Goal: Find specific page/section

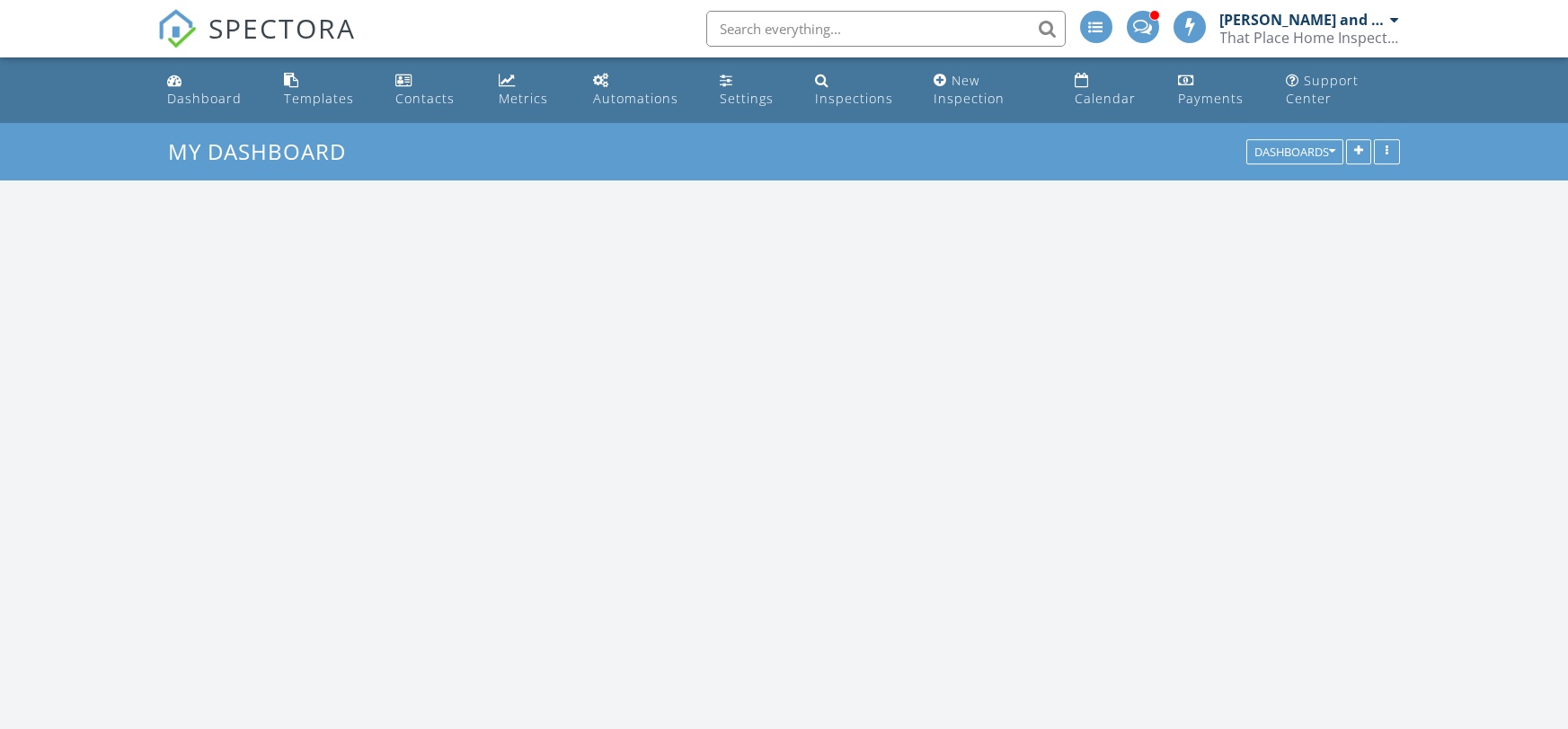
scroll to position [1634, 1568]
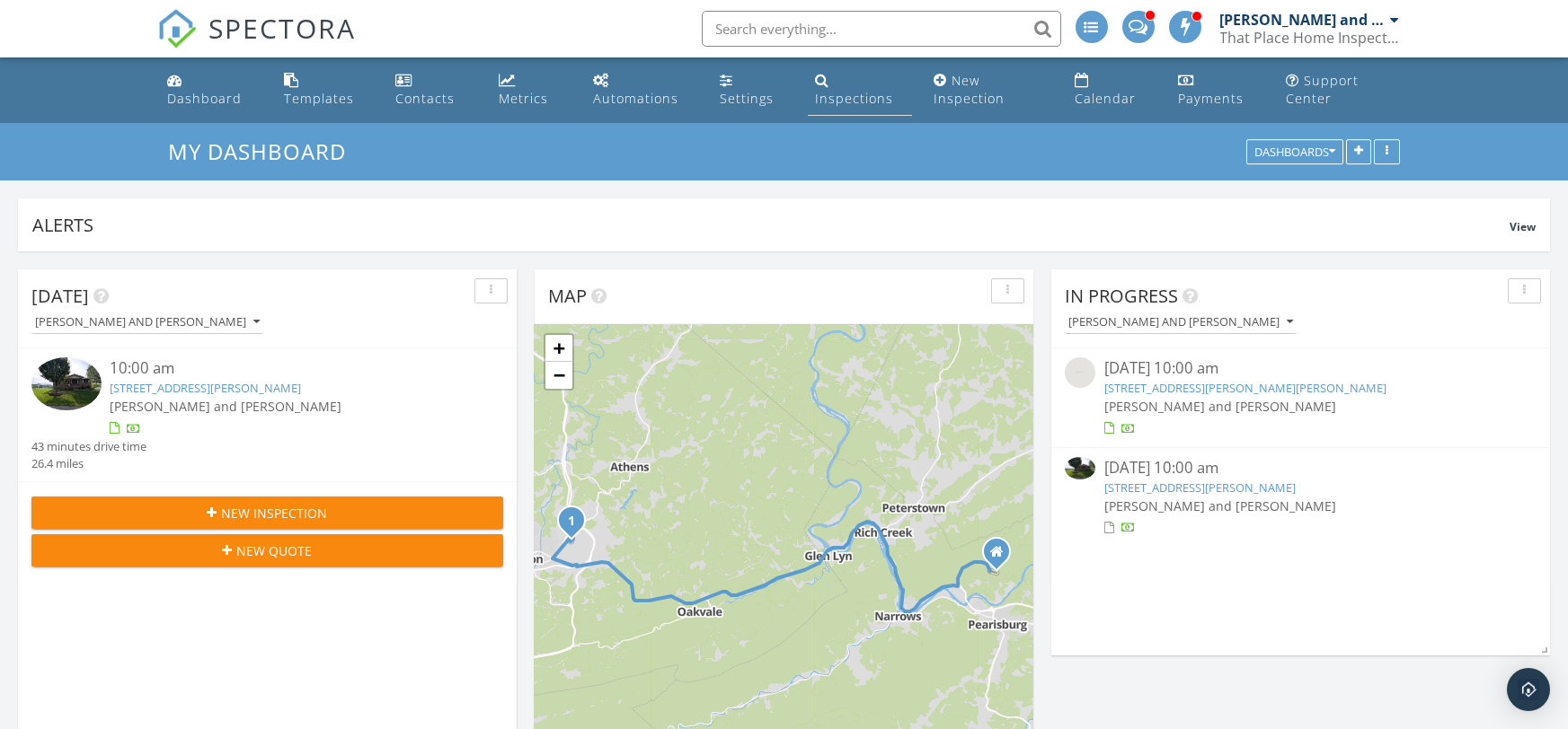
click at [835, 98] on div "Inspections" at bounding box center [854, 99] width 79 height 17
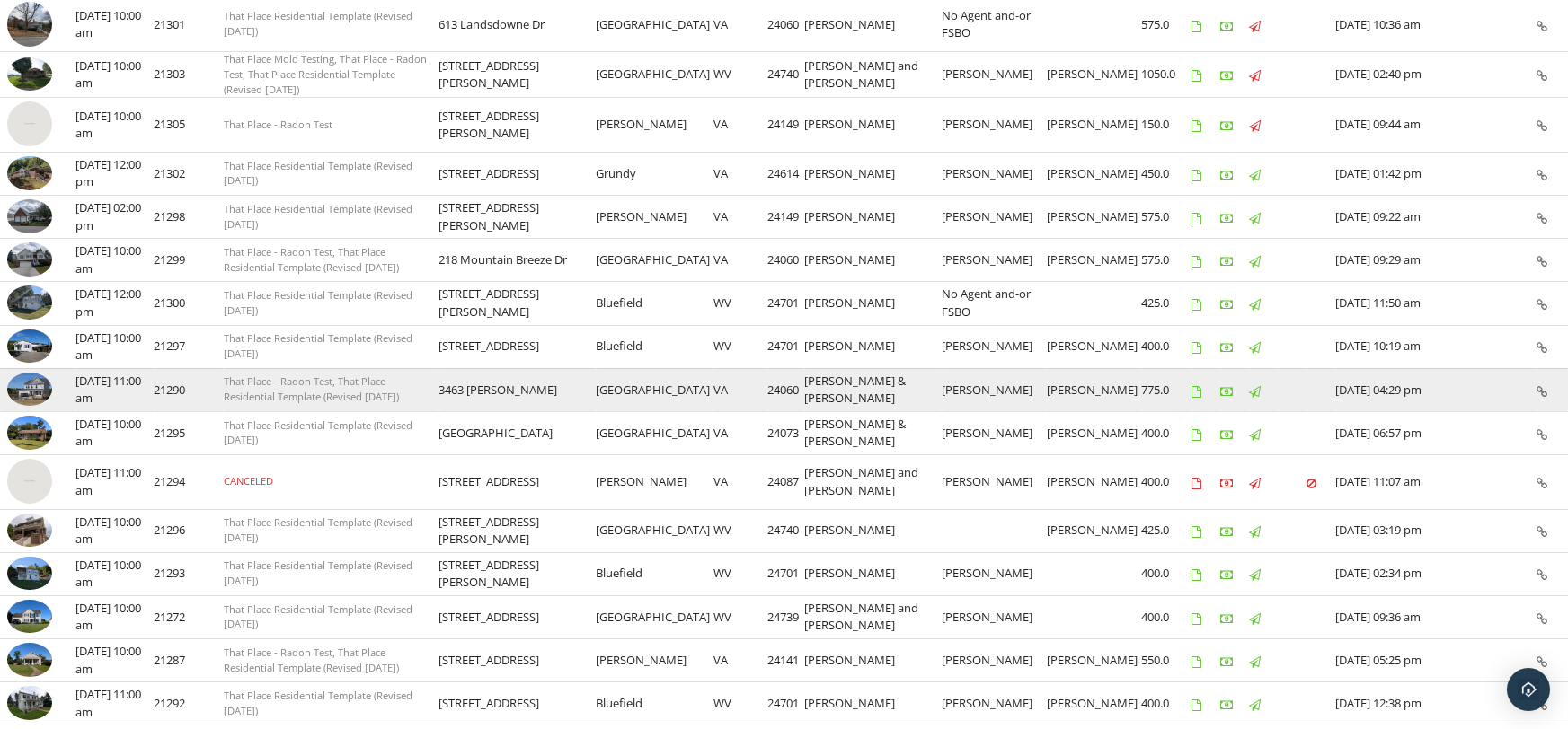
scroll to position [352, 0]
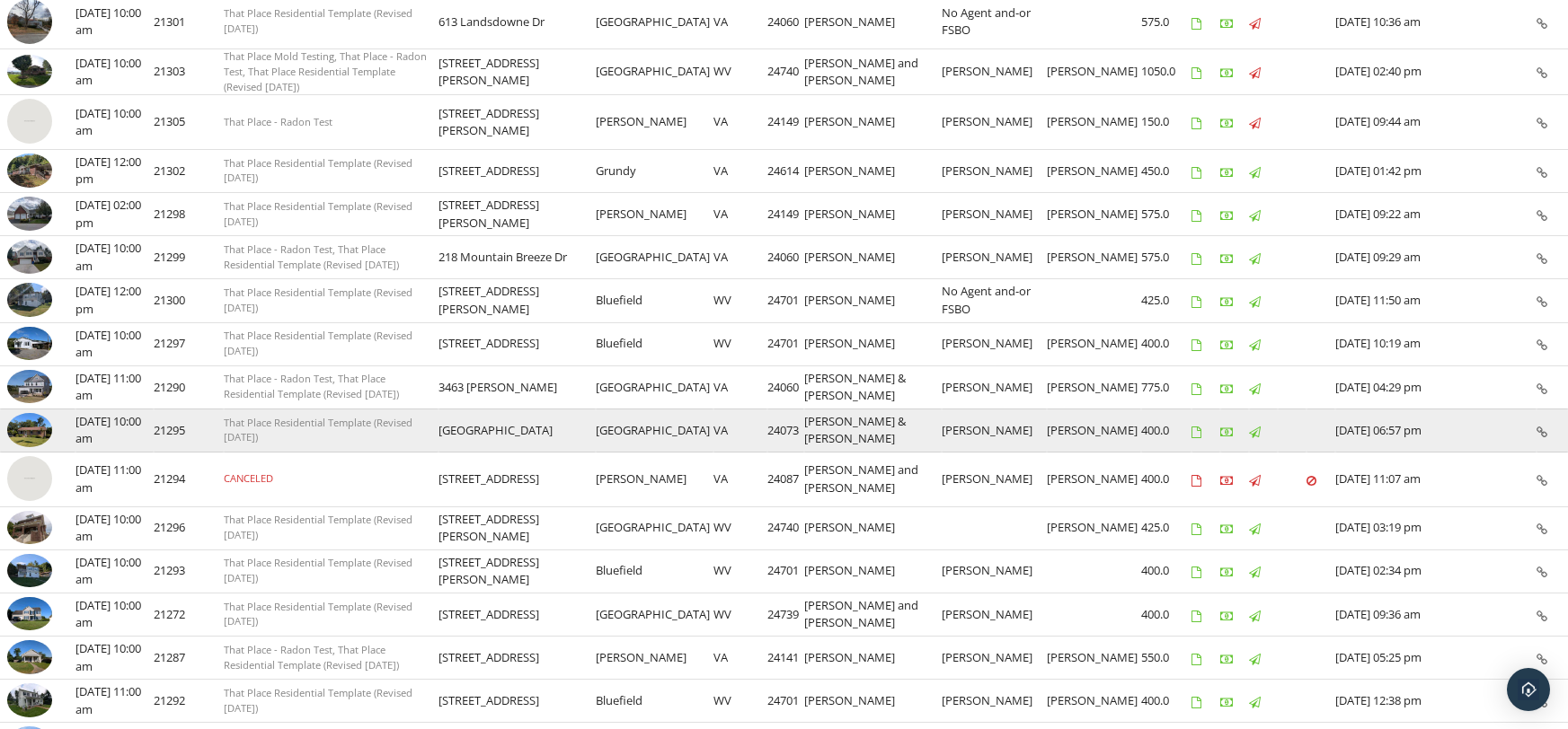
click at [29, 421] on img at bounding box center [29, 430] width 45 height 34
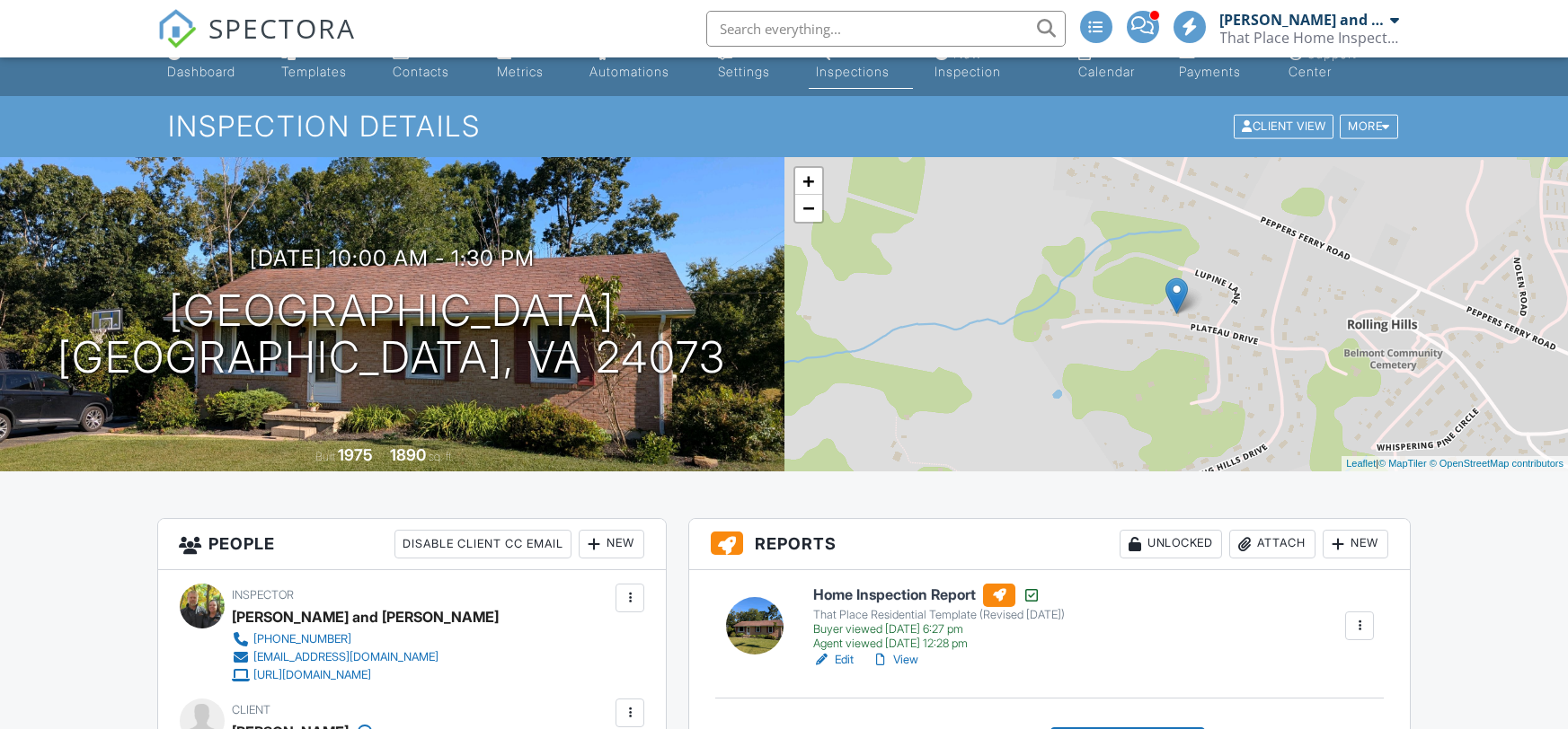
scroll to position [162, 0]
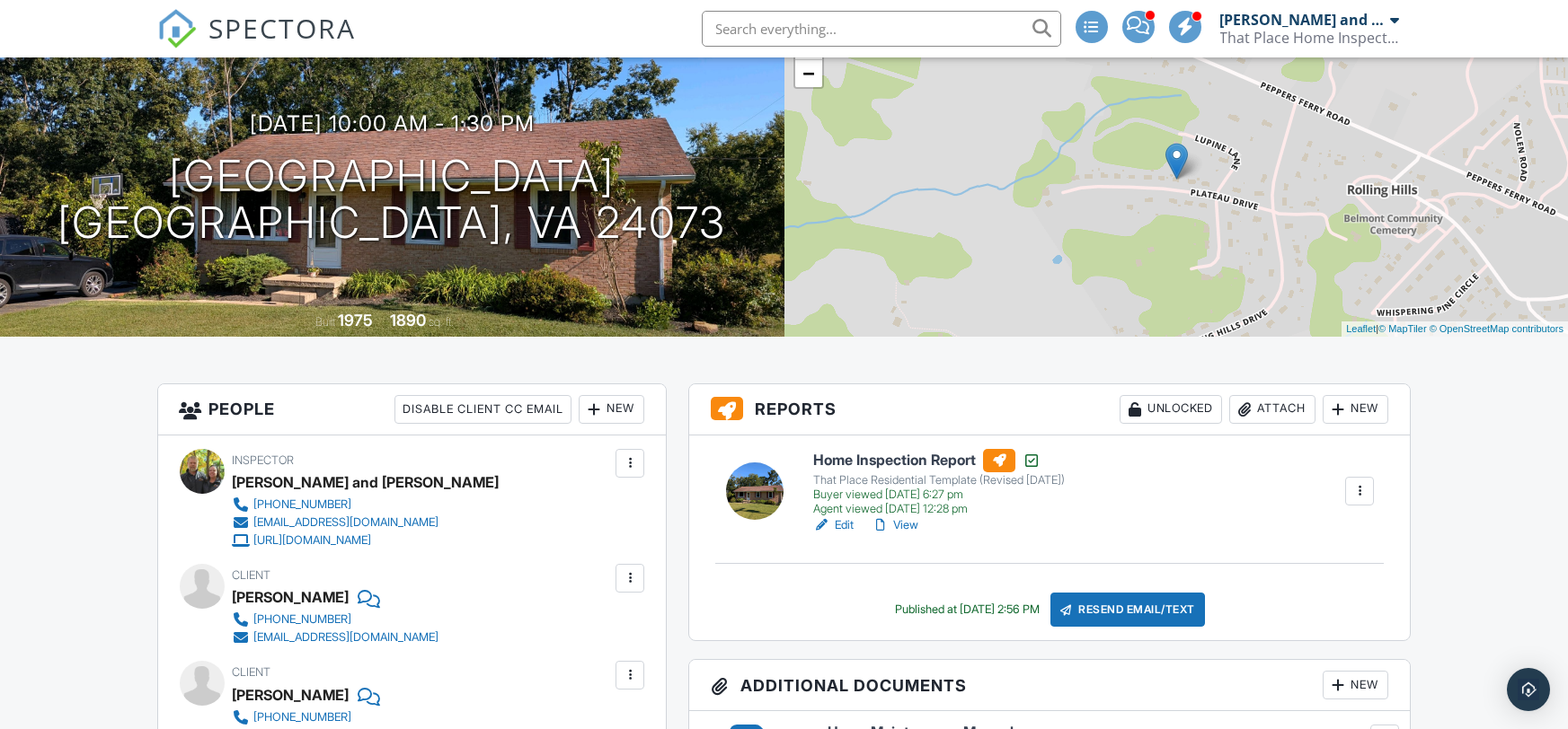
click at [913, 522] on link "View" at bounding box center [894, 525] width 47 height 18
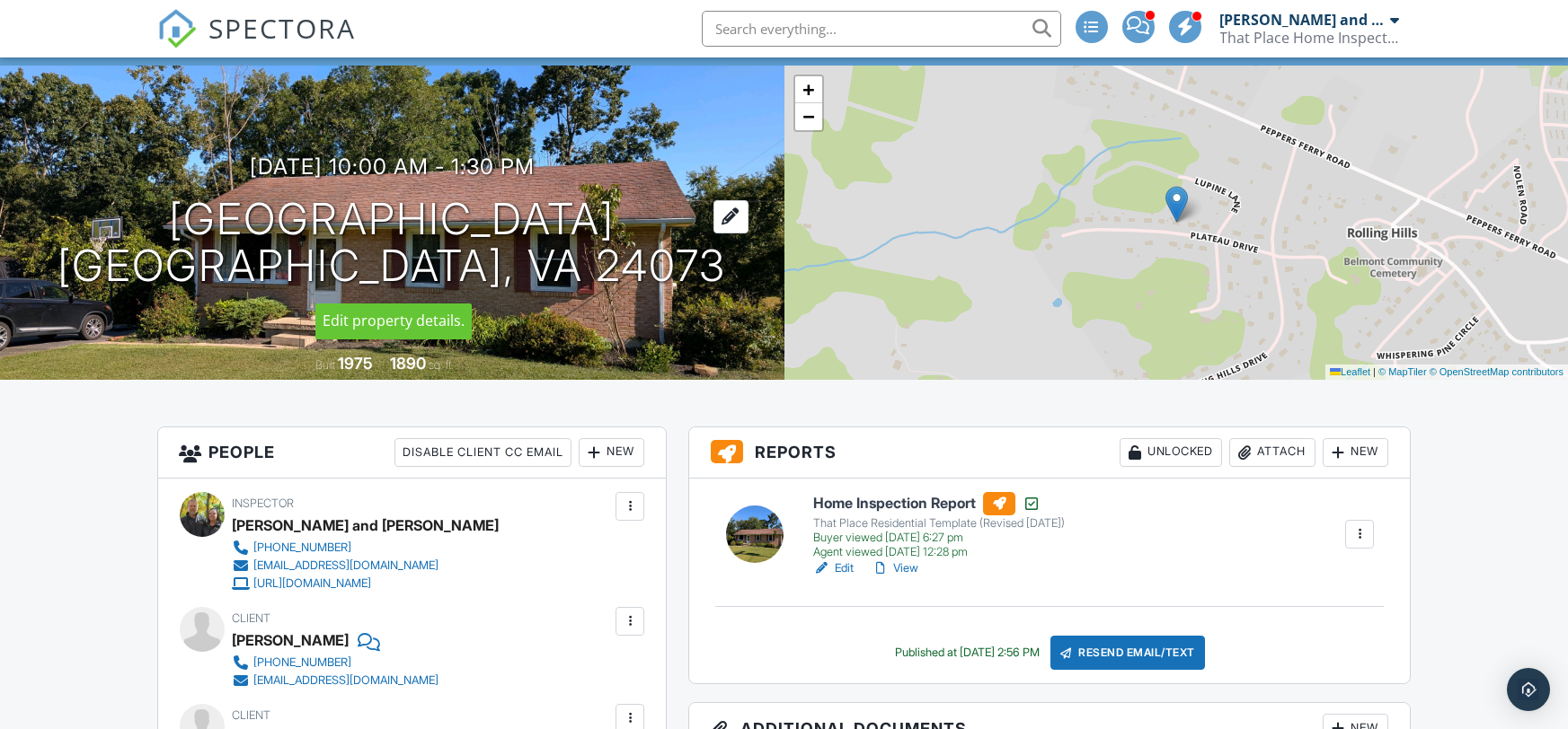
scroll to position [134, 0]
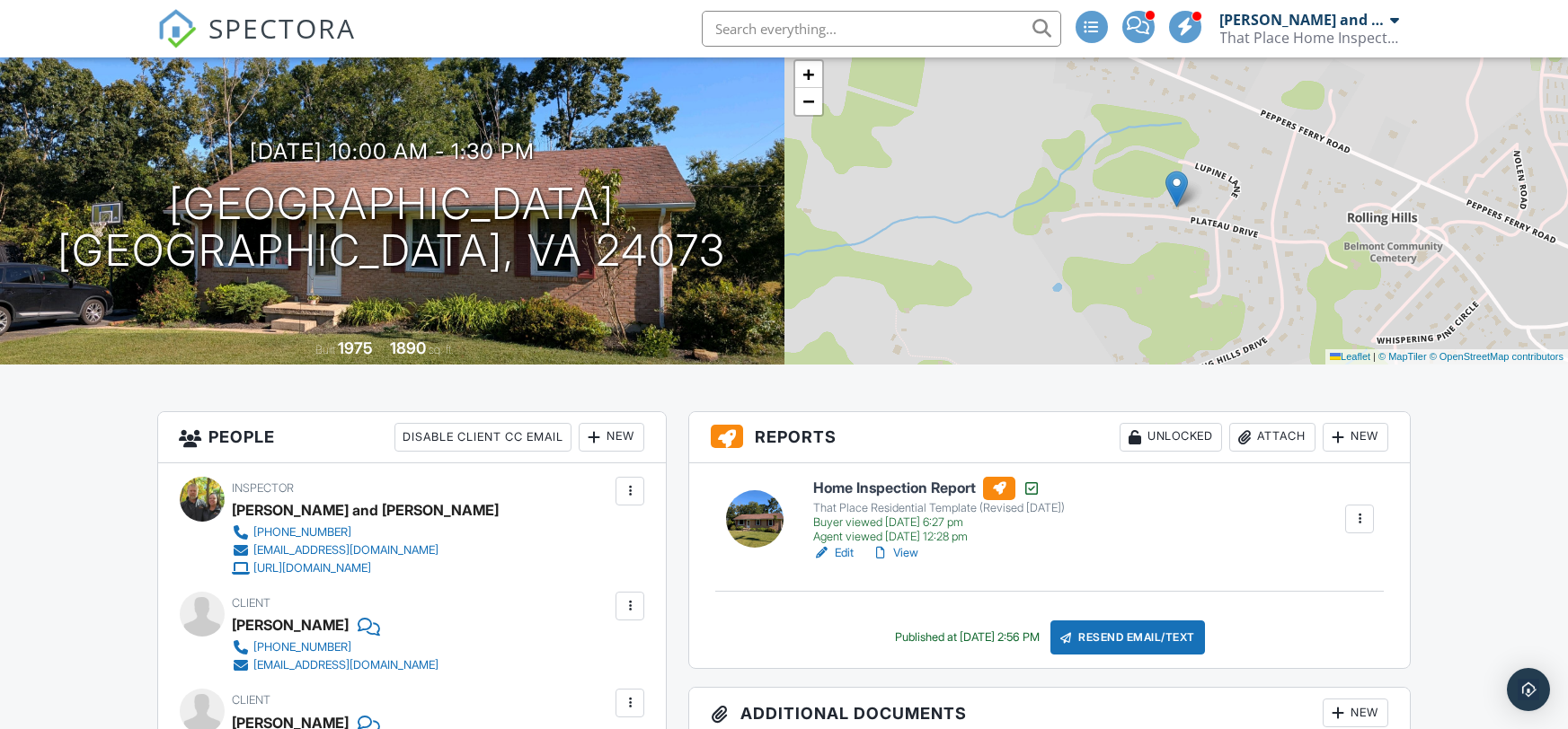
click at [912, 553] on link "View" at bounding box center [894, 553] width 47 height 18
